Goal: Information Seeking & Learning: Learn about a topic

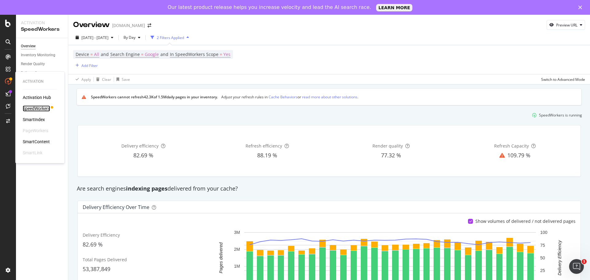
drag, startPoint x: 34, startPoint y: 111, endPoint x: 53, endPoint y: 120, distance: 20.6
click at [34, 111] on div "SpeedWorkers" at bounding box center [36, 108] width 27 height 6
click at [37, 109] on div "SpeedWorkers" at bounding box center [36, 108] width 27 height 6
click at [39, 93] on div "LogAnalyzer" at bounding box center [35, 95] width 24 height 6
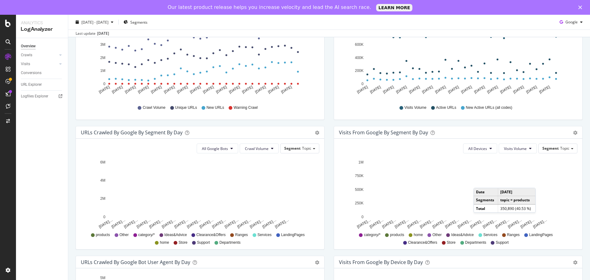
scroll to position [154, 0]
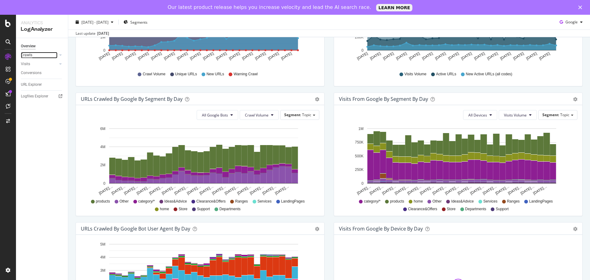
click at [26, 57] on div "Crawls" at bounding box center [26, 55] width 11 height 6
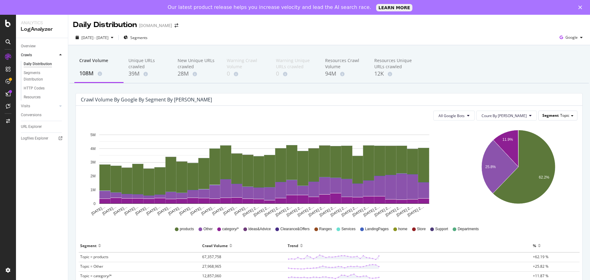
click at [565, 116] on div "Segment Topic" at bounding box center [558, 115] width 38 height 9
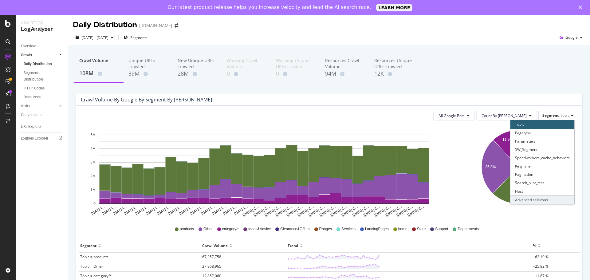
click at [527, 201] on div "Advanced selector >" at bounding box center [542, 199] width 64 height 9
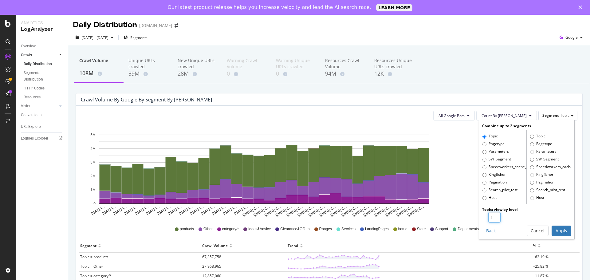
click at [495, 215] on input "1" at bounding box center [494, 217] width 12 height 10
type input "2"
click at [493, 215] on input "2" at bounding box center [494, 217] width 12 height 10
click at [484, 145] on label "Pagetype" at bounding box center [494, 144] width 22 height 6
click at [484, 145] on input "Pagetype" at bounding box center [485, 144] width 4 height 4
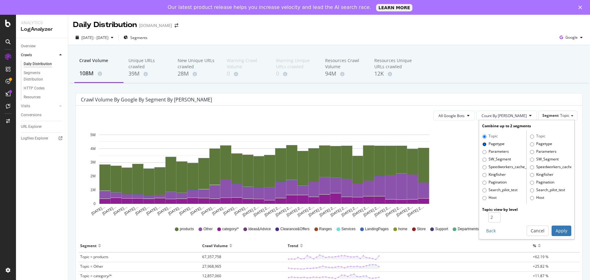
radio input "true"
radio input "false"
click at [552, 231] on button "Apply" at bounding box center [562, 231] width 20 height 10
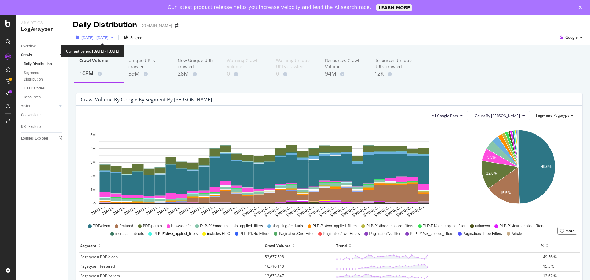
click at [103, 38] on span "[DATE] - [DATE]" at bounding box center [94, 37] width 27 height 5
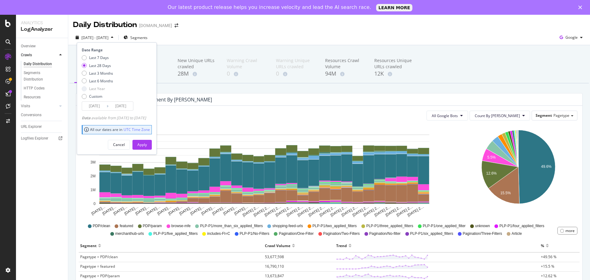
click at [243, 38] on div "[DATE] - [DATE] Segments Date Range Last 7 Days Last 28 Days Last 3 Months Last…" at bounding box center [329, 39] width 522 height 12
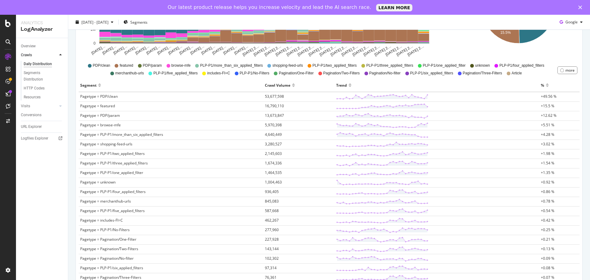
scroll to position [175, 0]
